Goal: Go to known website: Go to known website

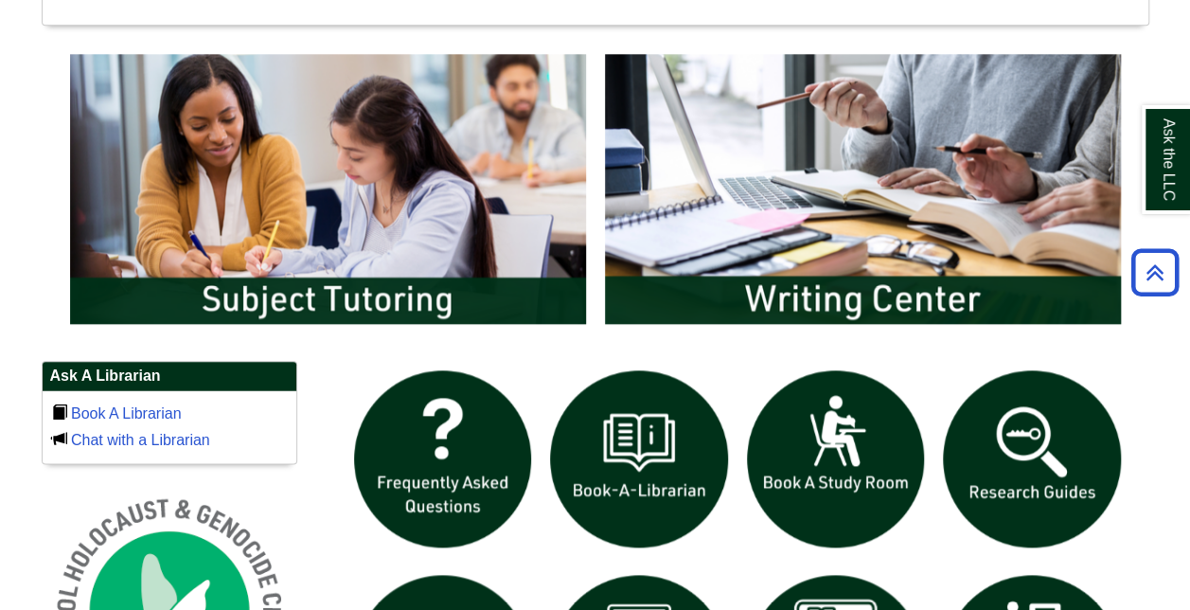
scroll to position [1386, 0]
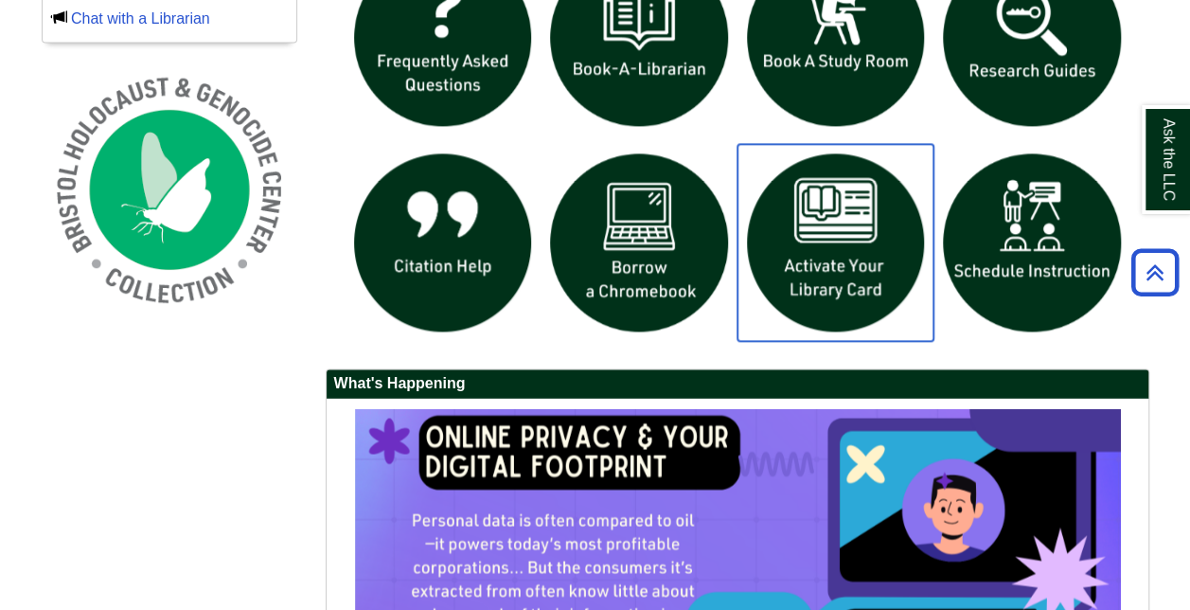
click at [825, 224] on img "slideshow" at bounding box center [836, 242] width 197 height 197
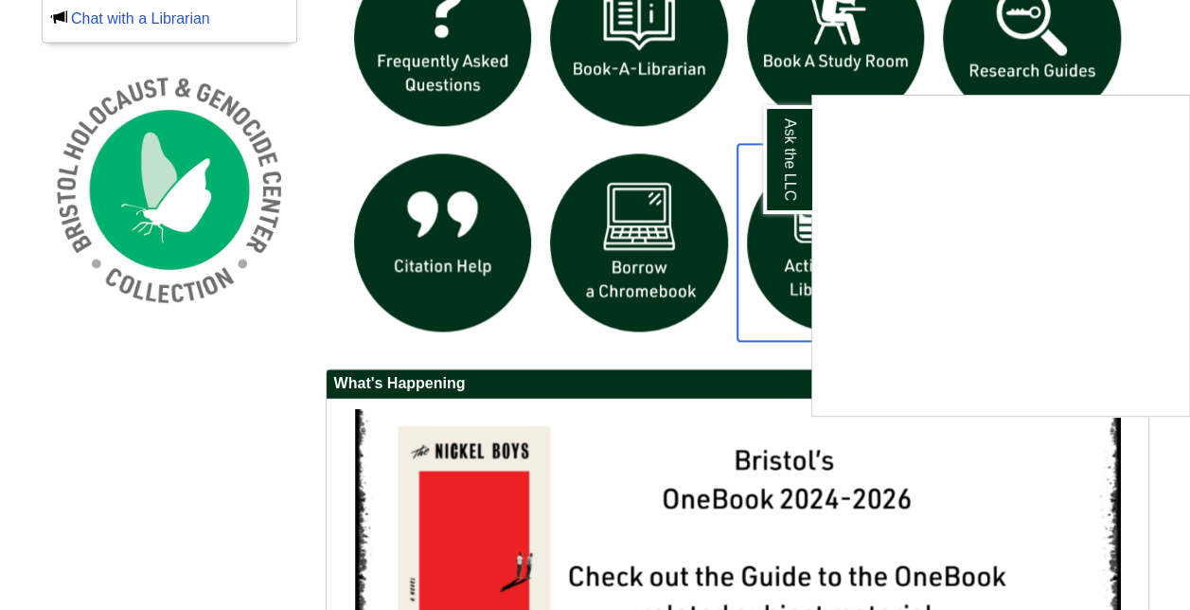
scroll to position [1739, 0]
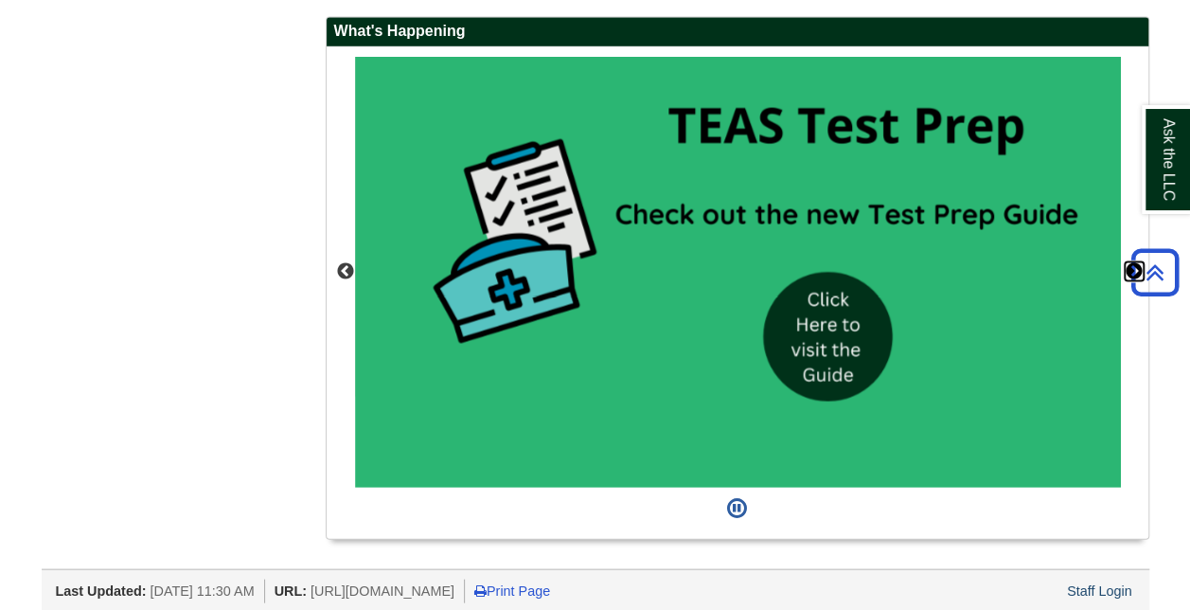
click at [1131, 261] on button "Next" at bounding box center [1134, 270] width 19 height 19
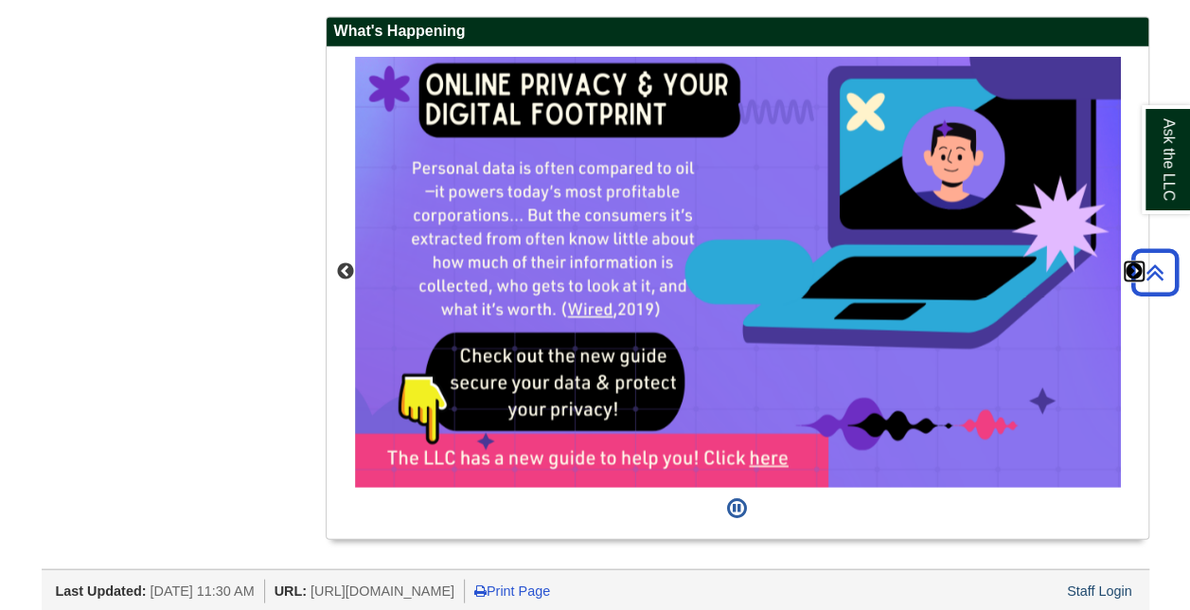
click at [1131, 261] on button "Next" at bounding box center [1134, 270] width 19 height 19
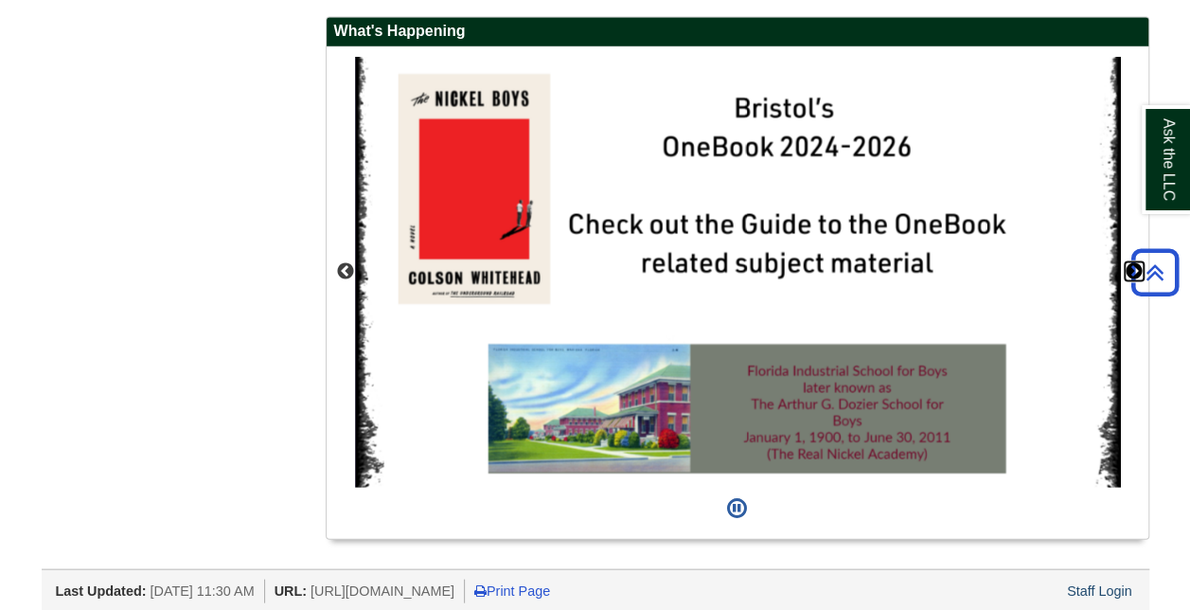
click at [1131, 261] on button "Next" at bounding box center [1134, 270] width 19 height 19
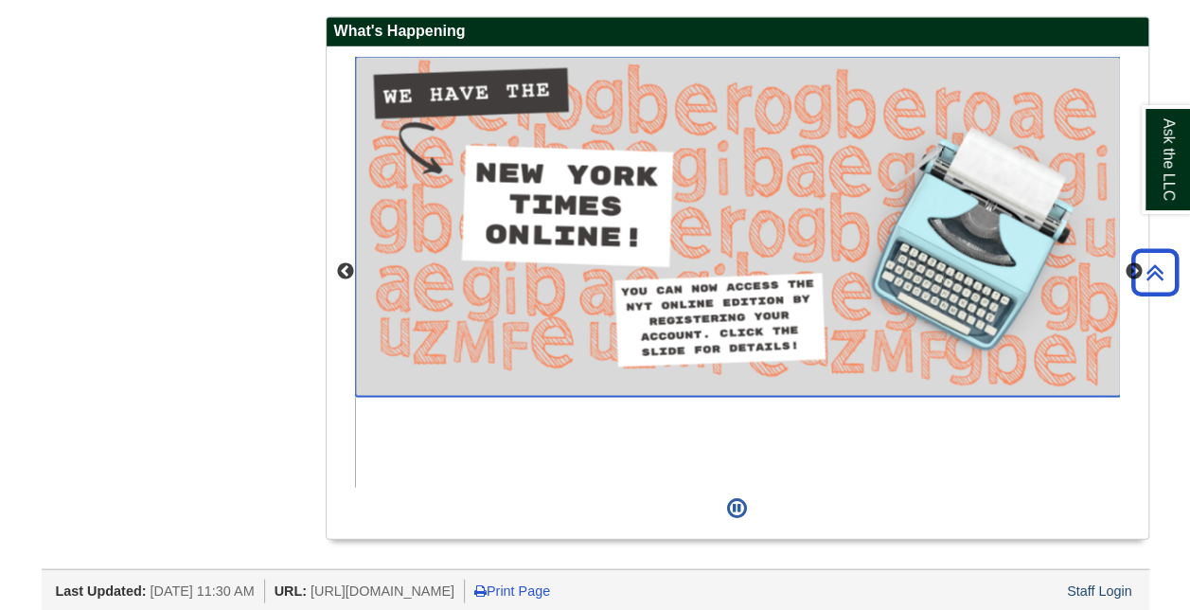
click at [675, 214] on img "slideshow" at bounding box center [738, 226] width 766 height 341
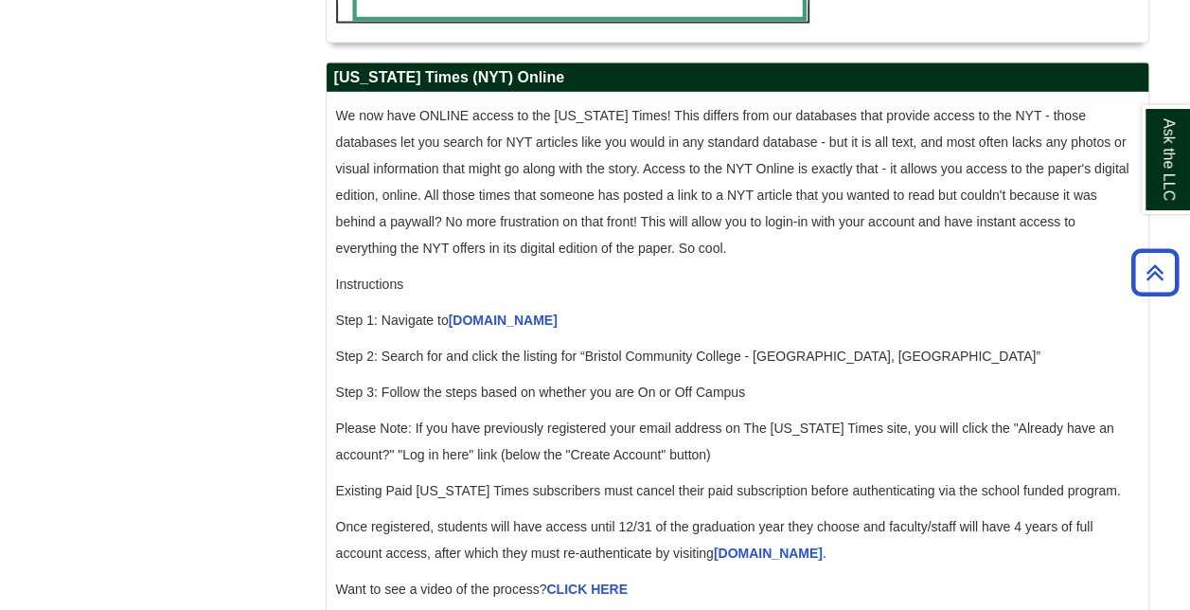
scroll to position [1812, 0]
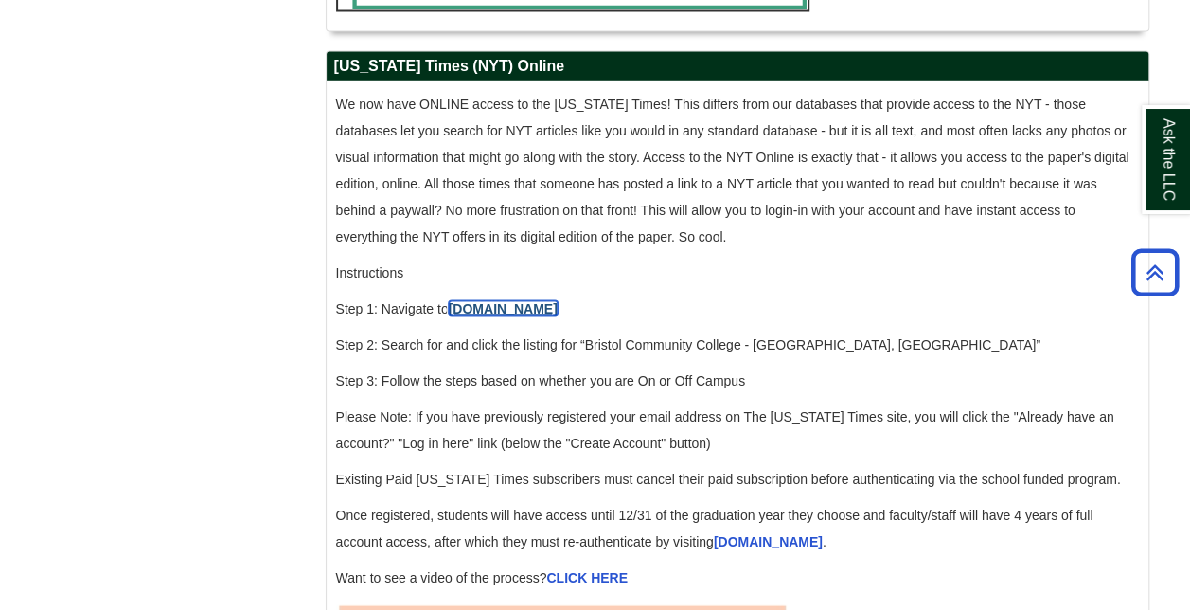
click at [526, 316] on link "[DOMAIN_NAME]" at bounding box center [503, 308] width 109 height 15
